Goal: Task Accomplishment & Management: Complete application form

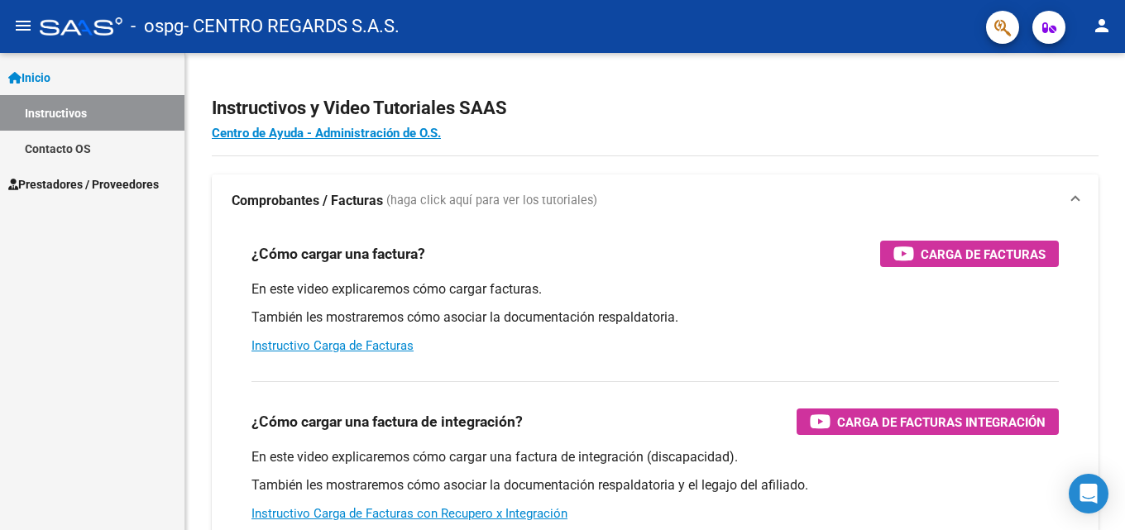
click at [79, 179] on span "Prestadores / Proveedores" at bounding box center [83, 184] width 150 height 18
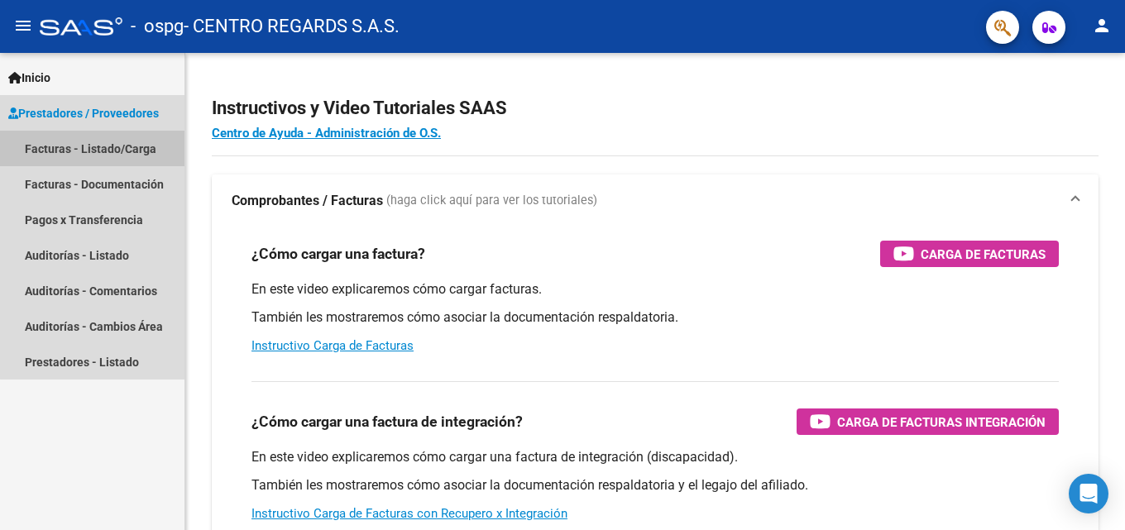
click at [95, 142] on link "Facturas - Listado/Carga" at bounding box center [92, 149] width 184 height 36
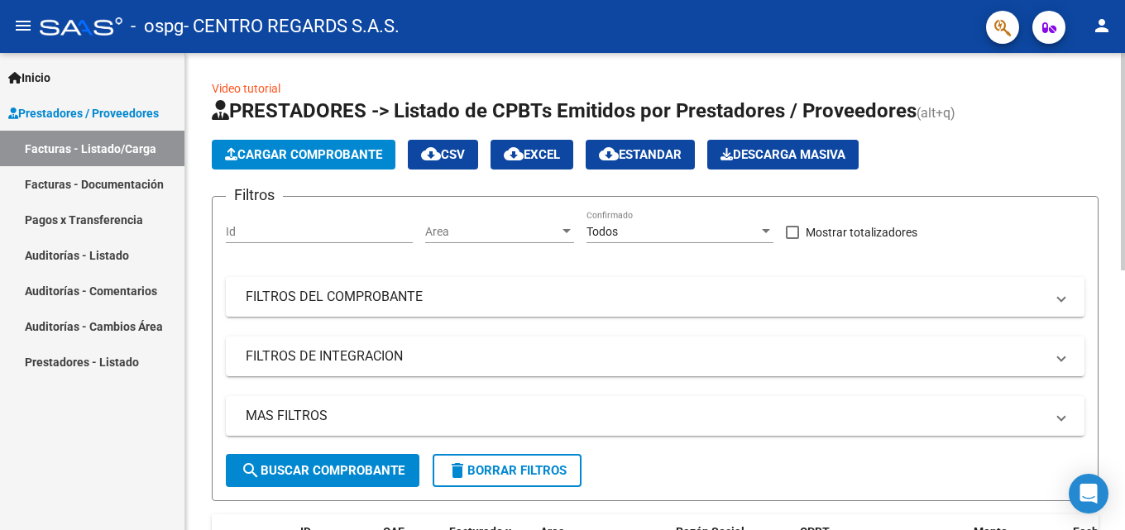
click at [332, 159] on span "Cargar Comprobante" at bounding box center [303, 154] width 157 height 15
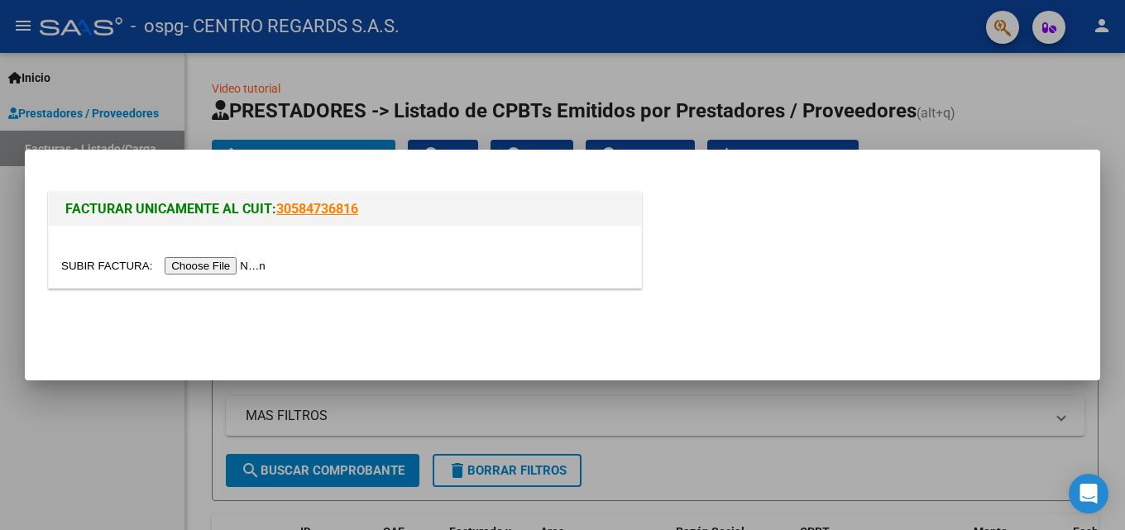
click at [239, 268] on input "file" at bounding box center [165, 265] width 209 height 17
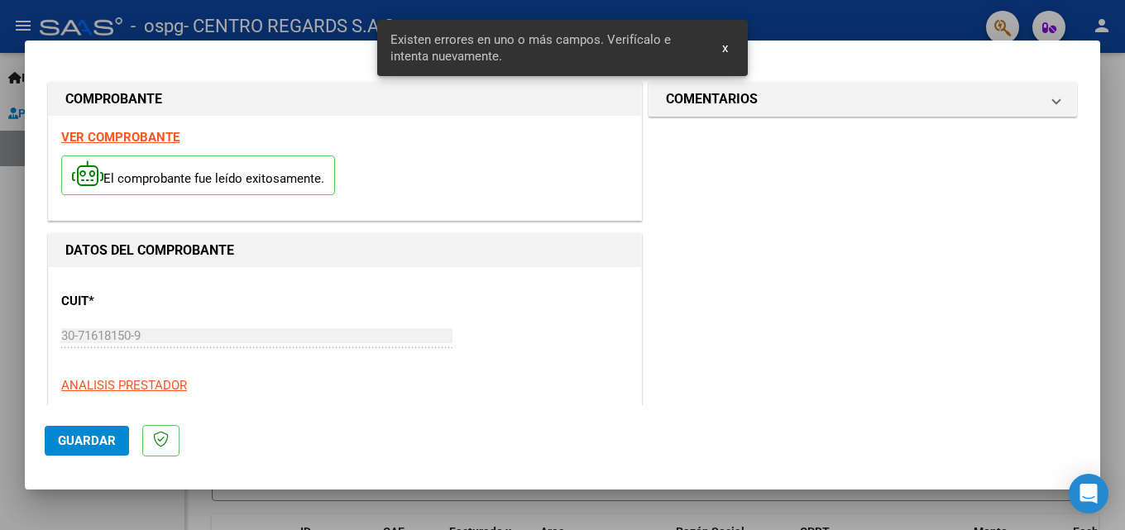
scroll to position [373, 0]
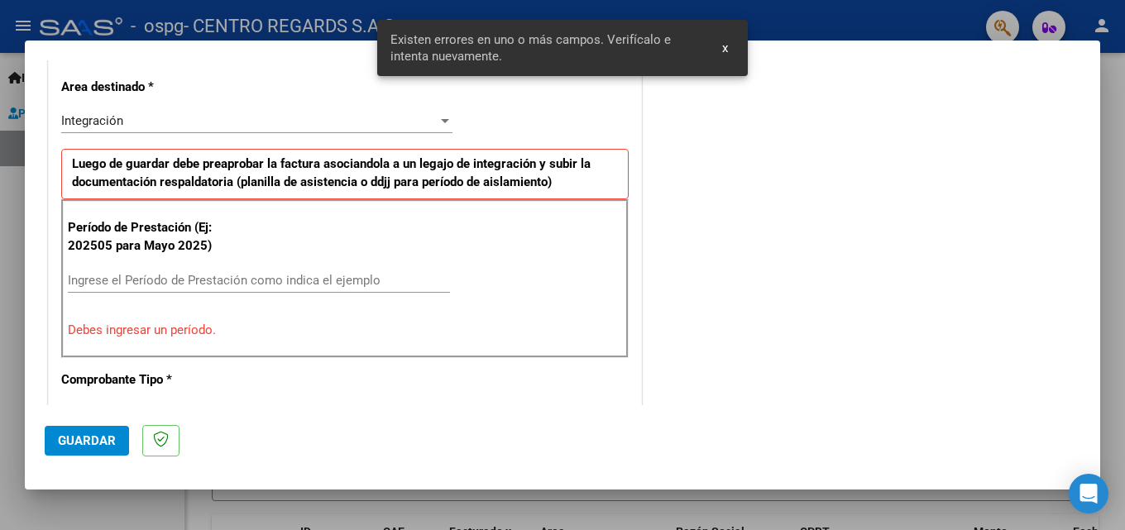
click at [147, 288] on div "Ingrese el Período de Prestación como indica el ejemplo" at bounding box center [259, 280] width 382 height 25
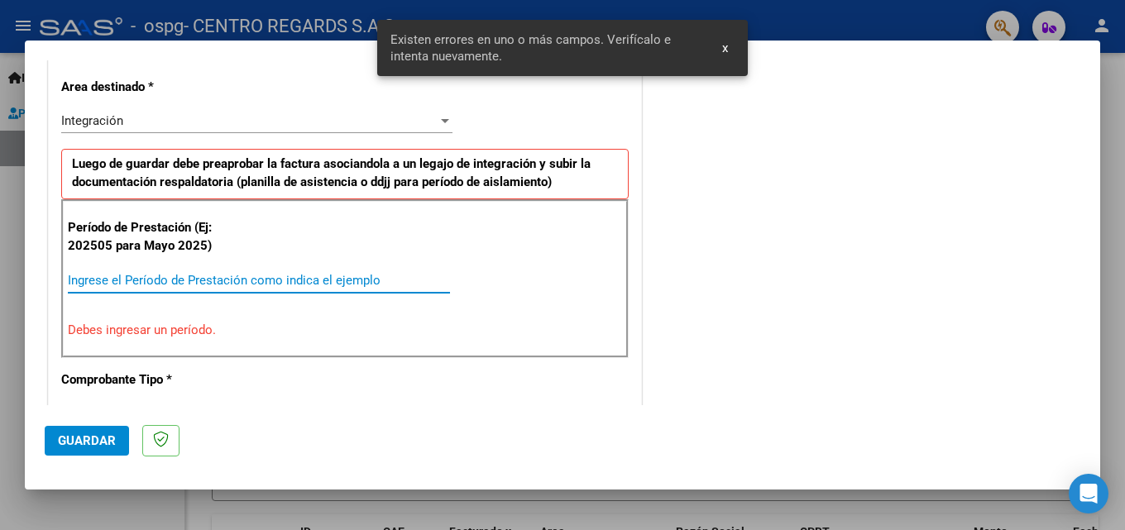
click at [153, 279] on input "Ingrese el Período de Prestación como indica el ejemplo" at bounding box center [259, 280] width 382 height 15
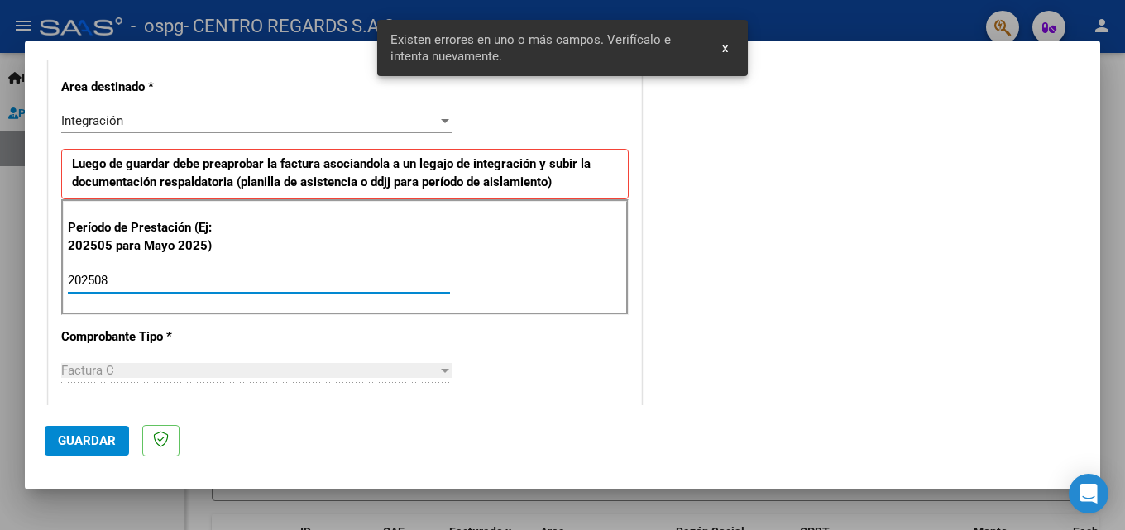
type input "202508"
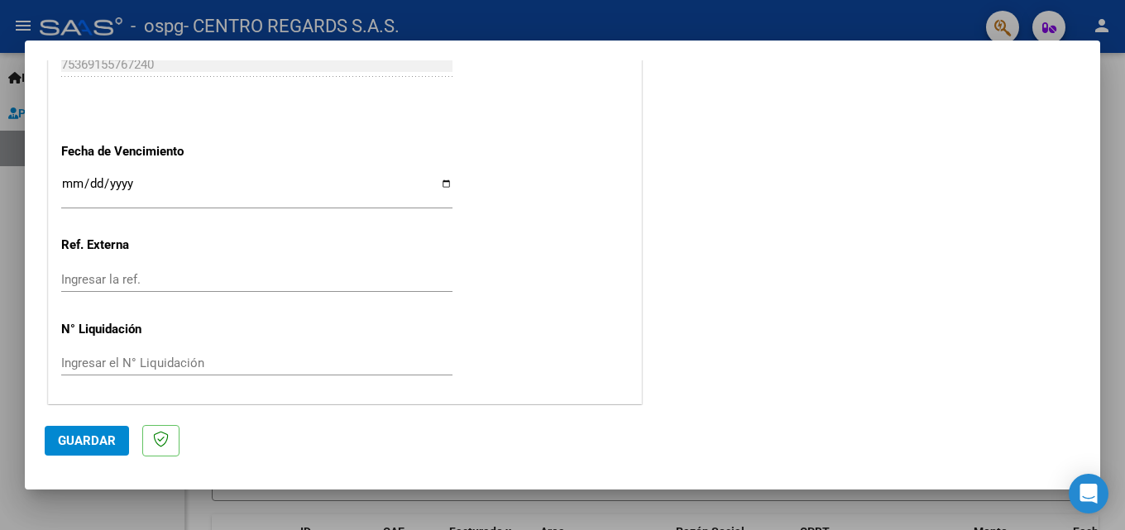
scroll to position [1110, 0]
click at [79, 433] on span "Guardar" at bounding box center [87, 440] width 58 height 15
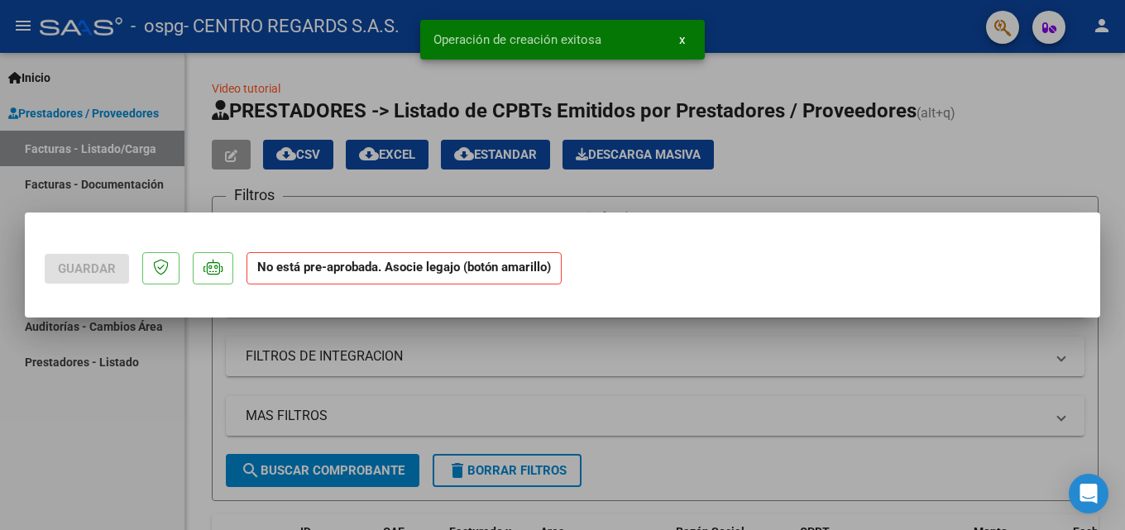
scroll to position [0, 0]
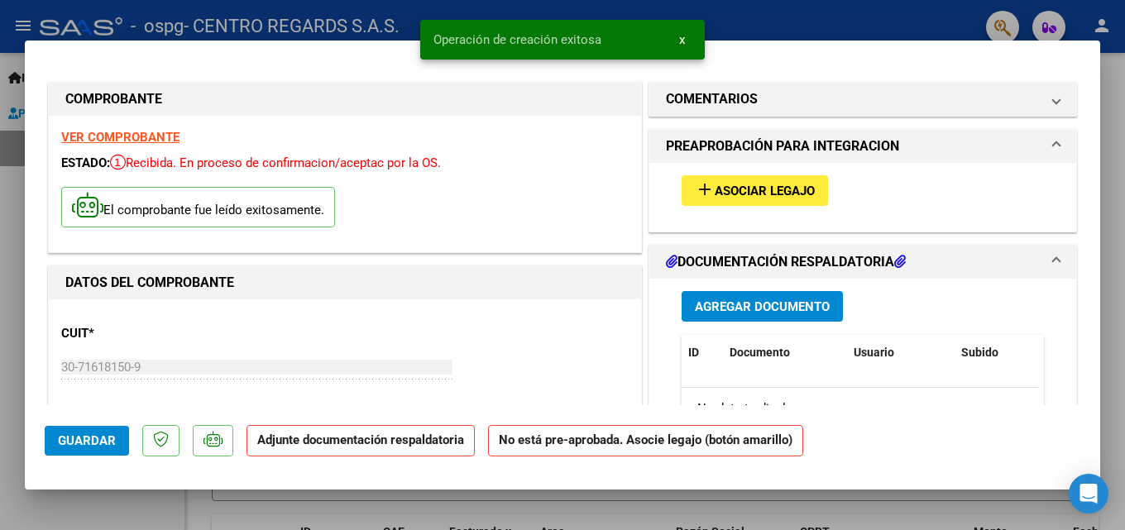
click at [786, 189] on span "Asociar Legajo" at bounding box center [764, 191] width 100 height 15
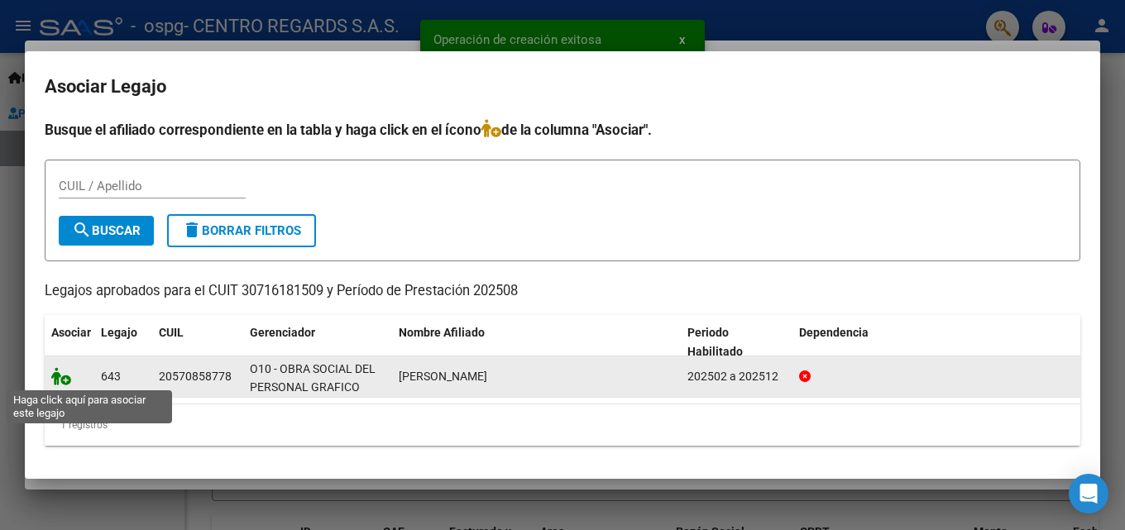
click at [64, 380] on icon at bounding box center [61, 376] width 20 height 18
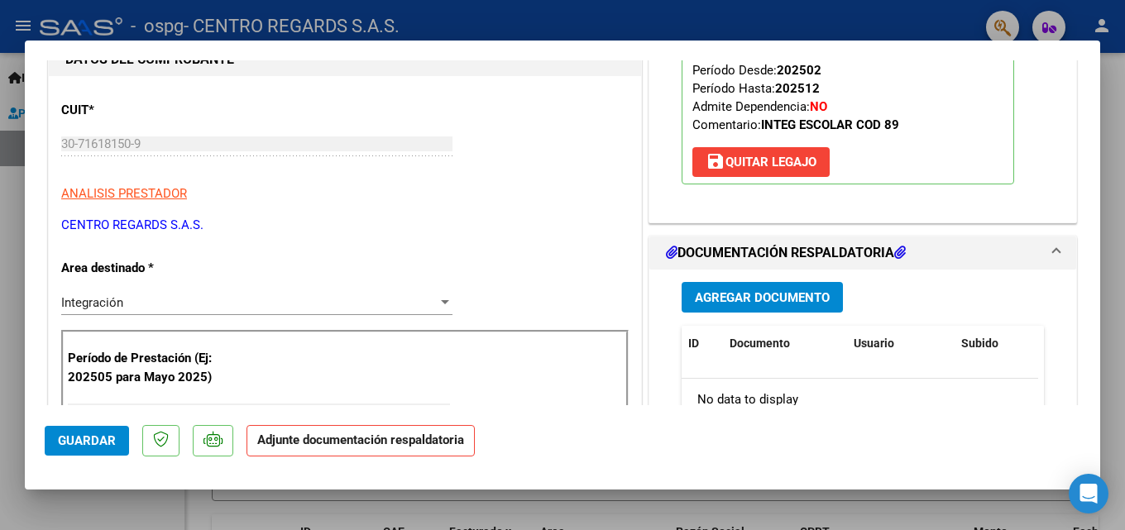
scroll to position [248, 0]
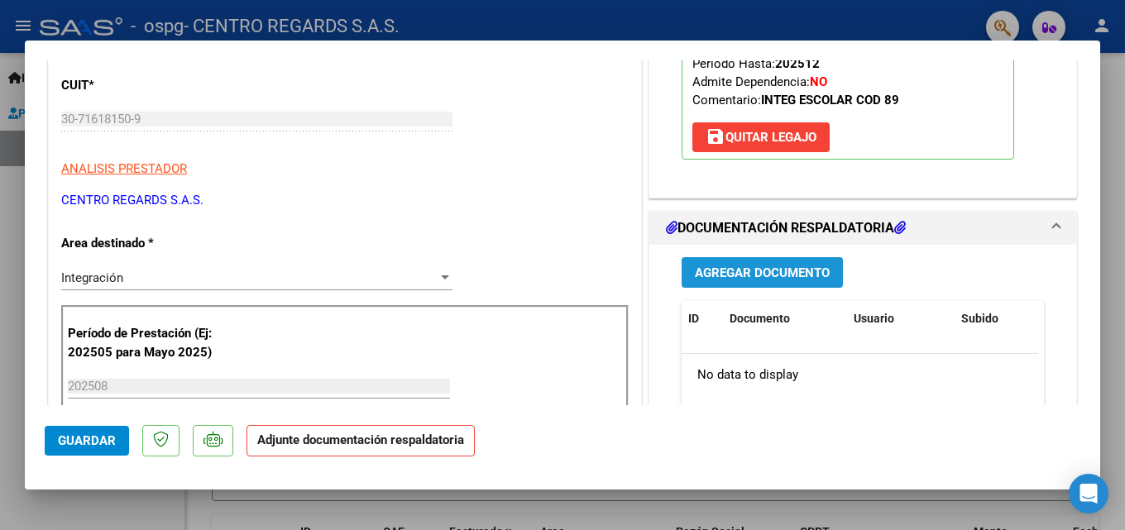
click at [762, 269] on span "Agregar Documento" at bounding box center [762, 272] width 135 height 15
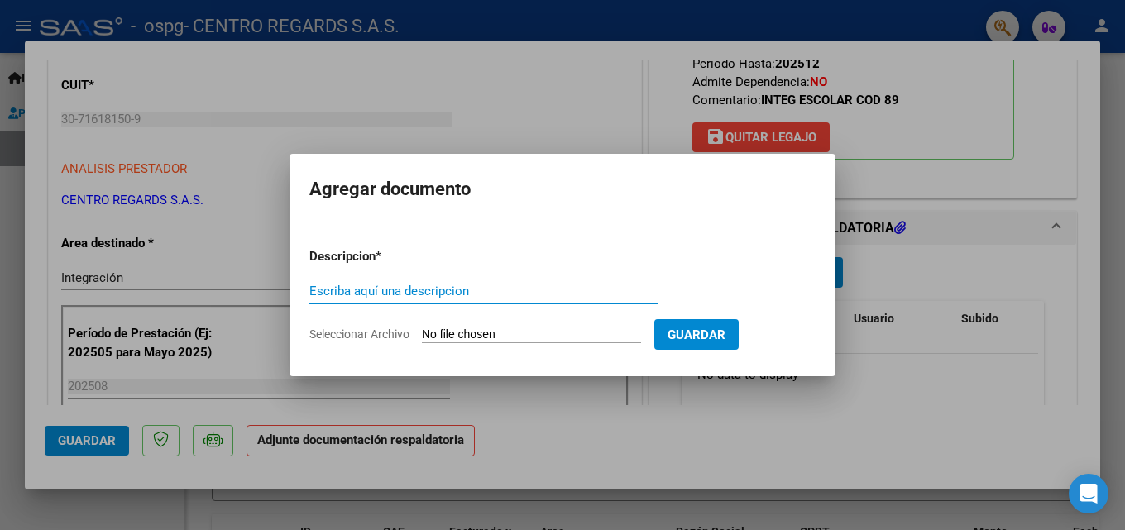
click at [346, 292] on input "Escriba aquí una descripcion" at bounding box center [483, 291] width 349 height 15
type input "ASISTENCIA"
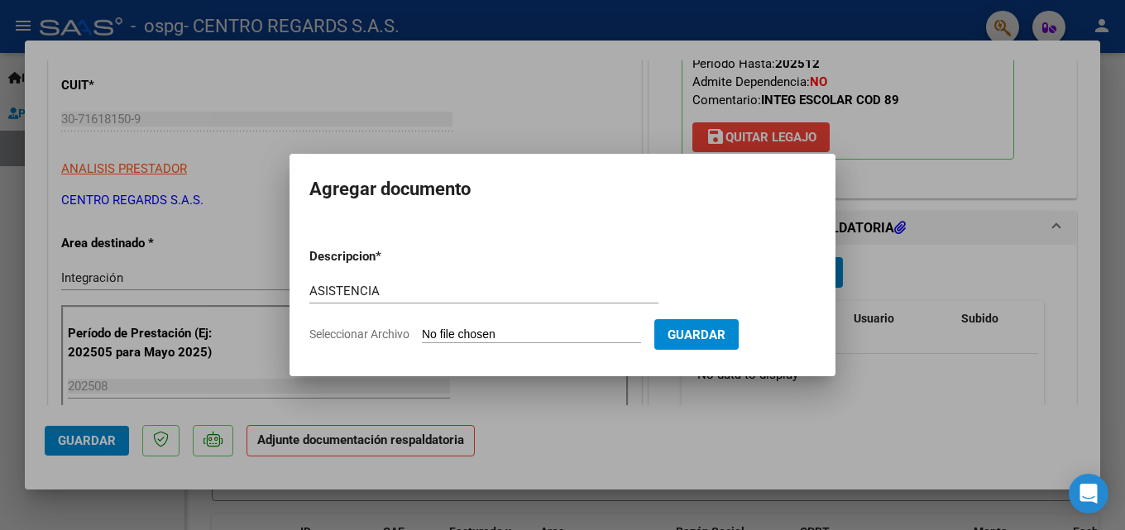
click at [470, 335] on input "Seleccionar Archivo" at bounding box center [531, 335] width 219 height 16
type input "C:\fakepath\AGO BENITEZ.pdf"
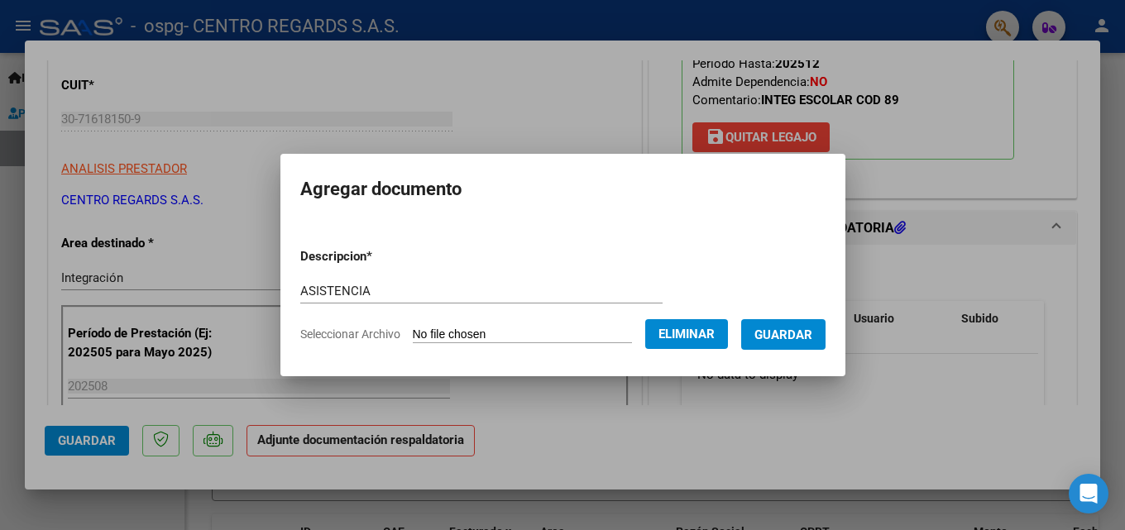
click at [790, 332] on span "Guardar" at bounding box center [783, 334] width 58 height 15
